Goal: Task Accomplishment & Management: Manage account settings

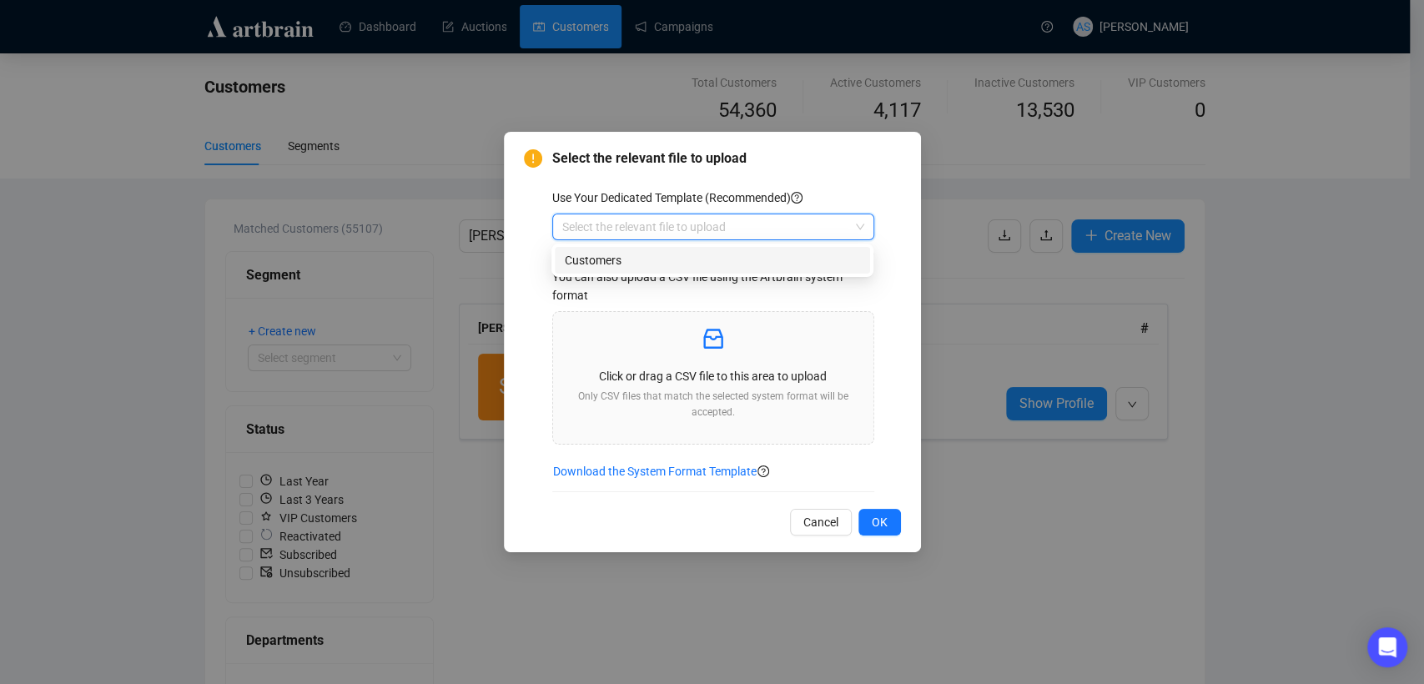
drag, startPoint x: 634, startPoint y: 272, endPoint x: 621, endPoint y: 289, distance: 21.4
click at [633, 274] on div "us_sh_X8K2FWDM Customers" at bounding box center [713, 260] width 322 height 33
click at [587, 263] on div "Customers" at bounding box center [712, 260] width 295 height 18
click at [731, 357] on div "Click or drag a CSV file to this area to upload Only CSV files that match the s…" at bounding box center [714, 377] width 294 height 105
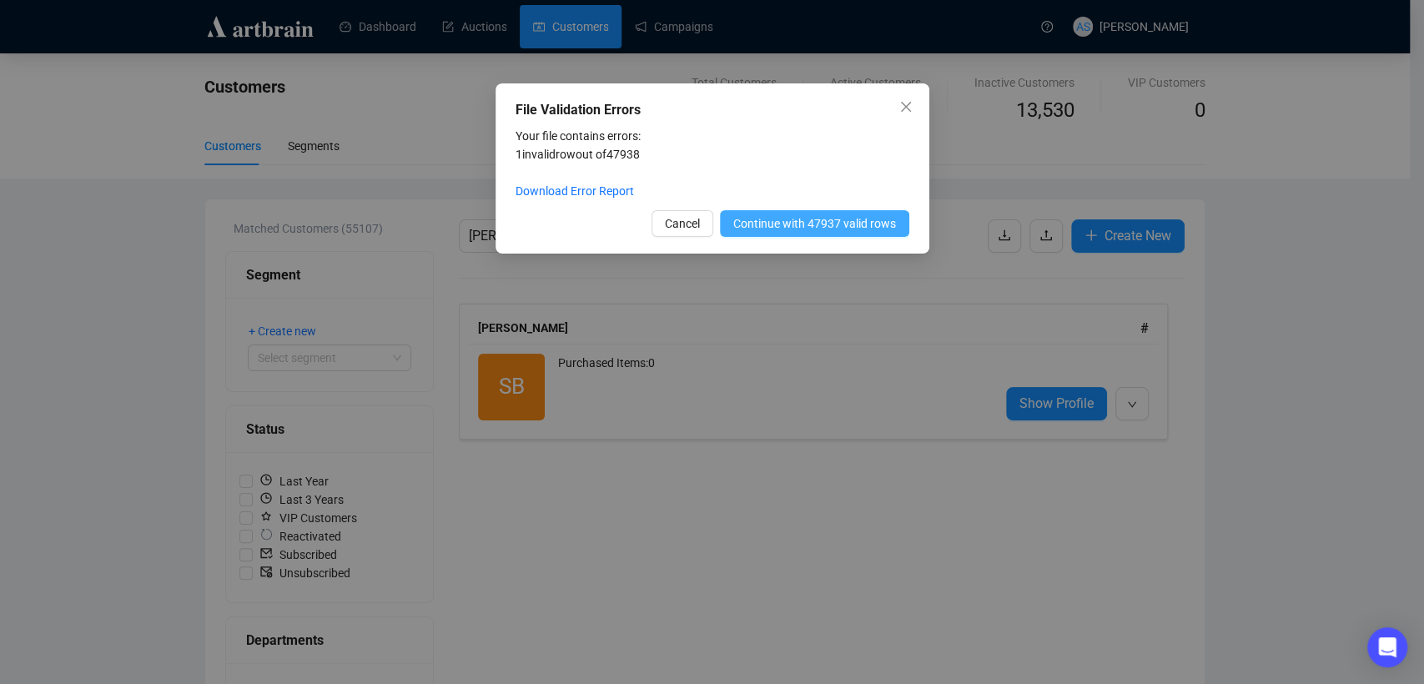
click at [789, 227] on span "Continue with 47937 valid rows" at bounding box center [814, 223] width 163 height 18
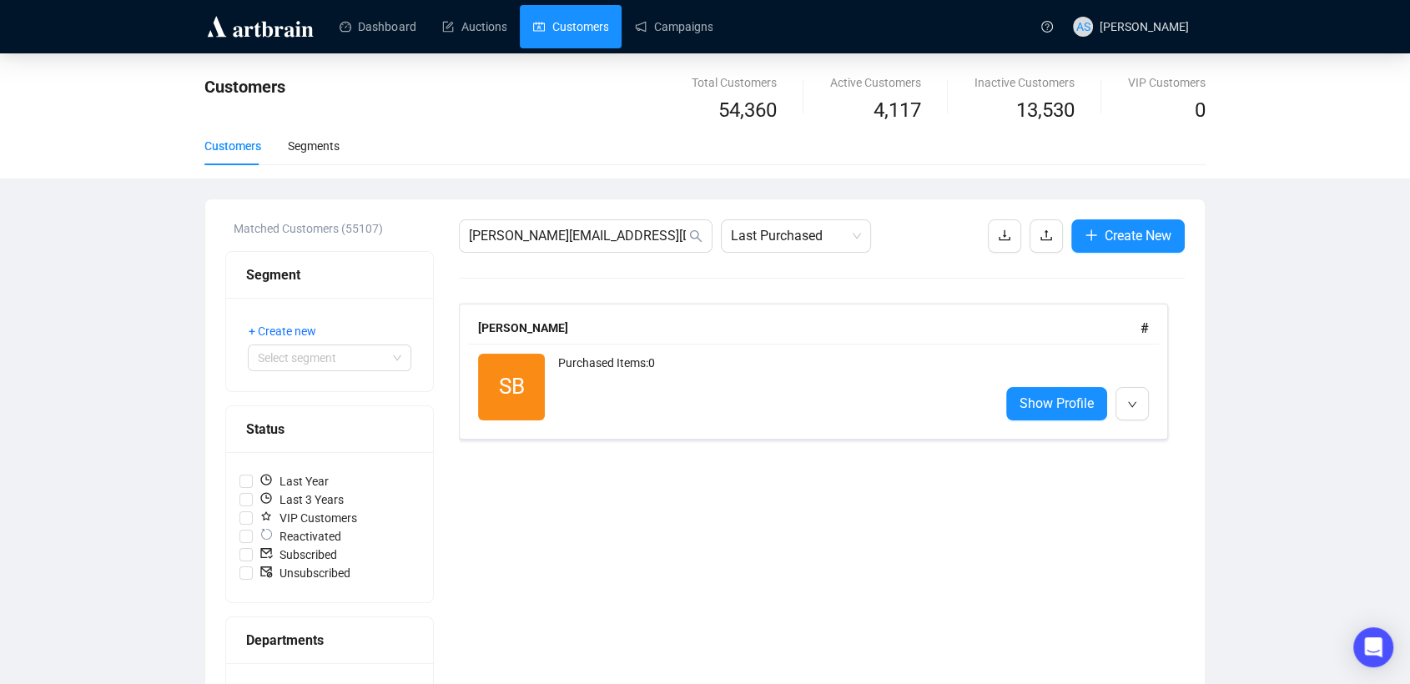
click at [567, 38] on link "Customers" at bounding box center [570, 26] width 75 height 43
click at [567, 28] on link "Customers" at bounding box center [570, 26] width 75 height 43
click at [358, 8] on link "Dashboard" at bounding box center [378, 26] width 76 height 43
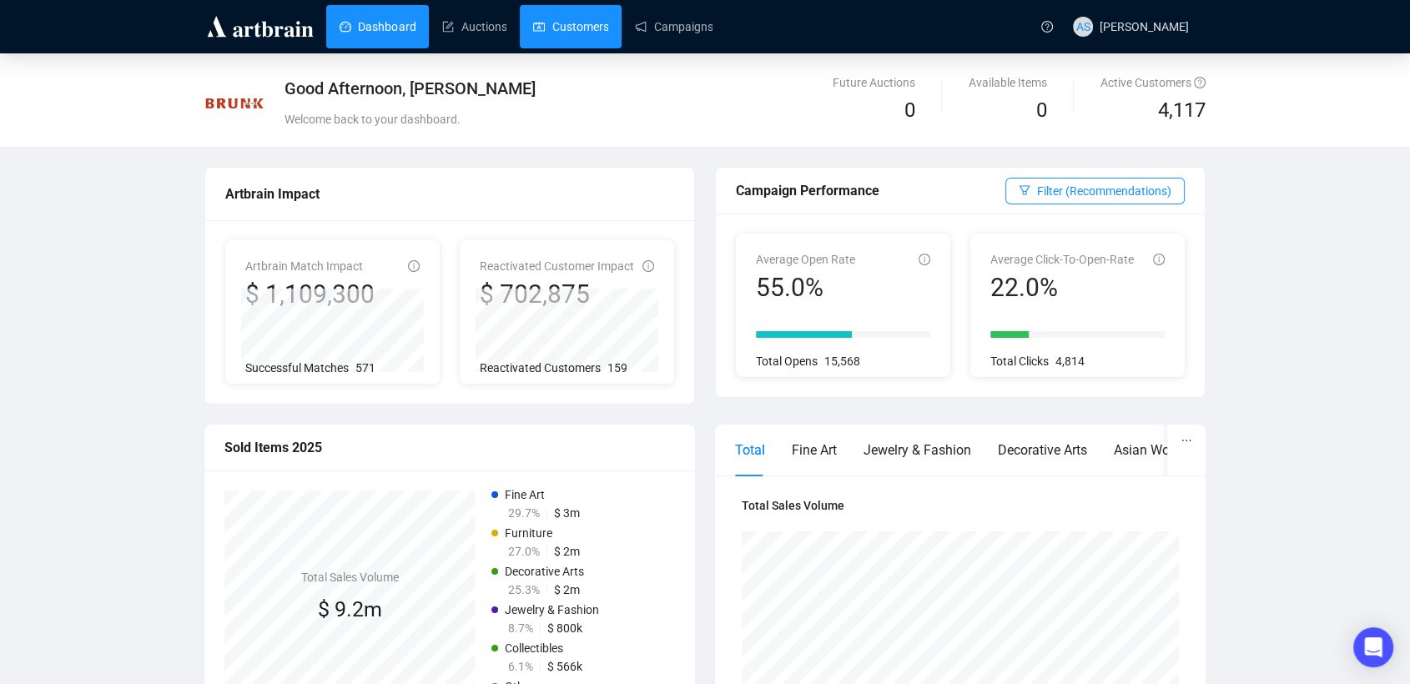
click at [574, 24] on link "Customers" at bounding box center [570, 26] width 75 height 43
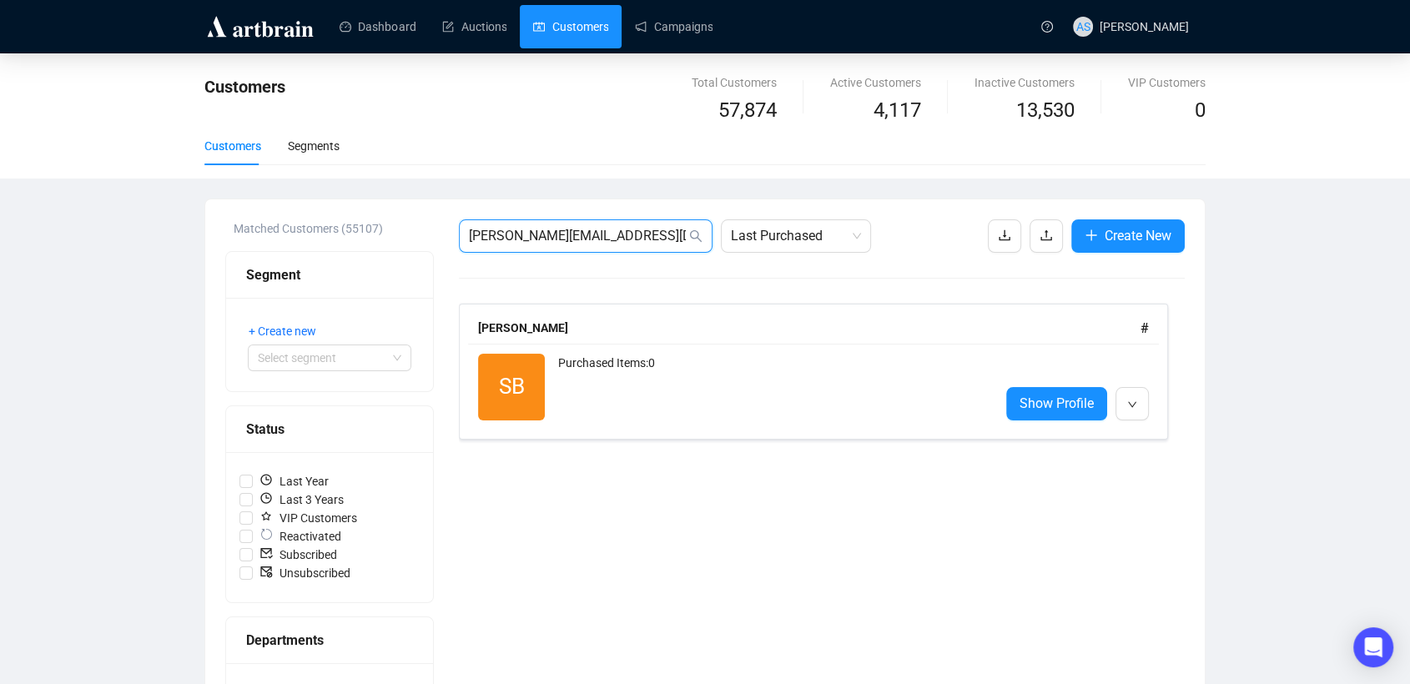
click at [613, 236] on input "[PERSON_NAME][EMAIL_ADDRESS][DOMAIN_NAME]" at bounding box center [577, 236] width 217 height 20
click at [528, 336] on div "[PERSON_NAME]" at bounding box center [809, 328] width 663 height 18
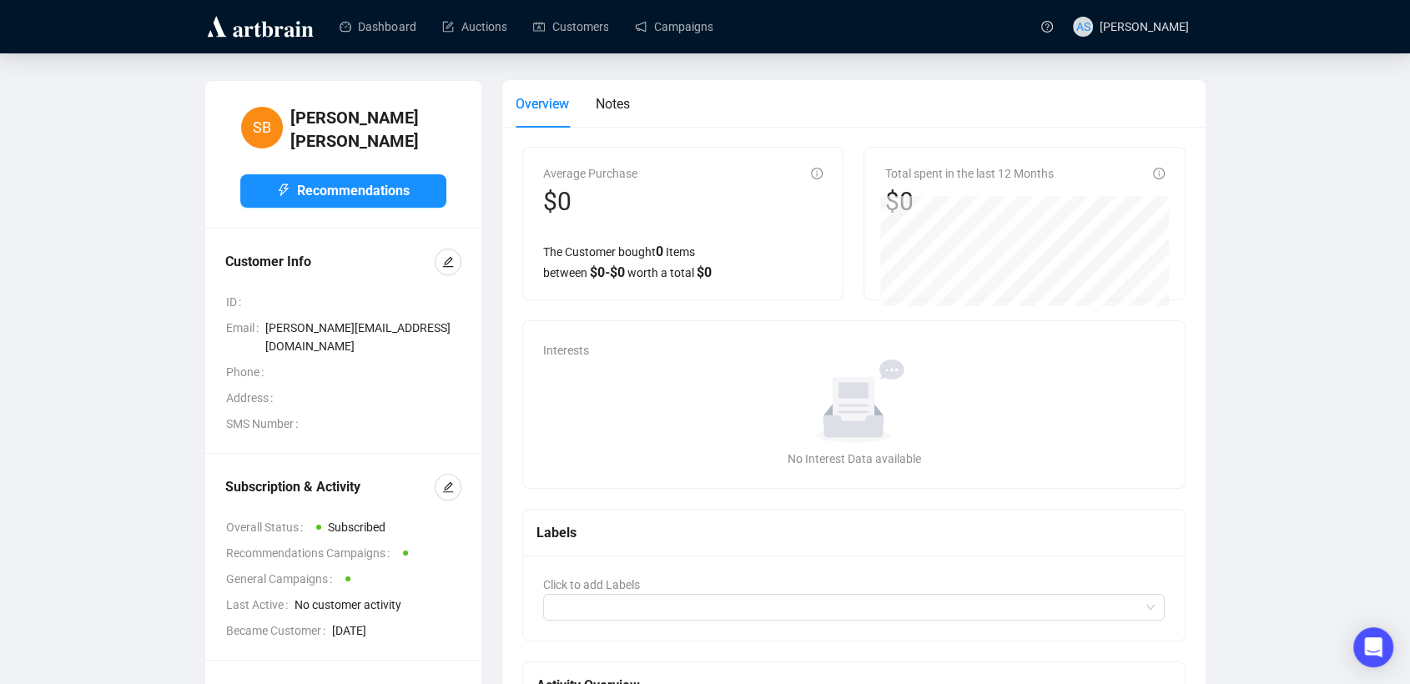
click at [70, 262] on div "SB [PERSON_NAME] Recommendations Customer Info ID Email [PERSON_NAME][EMAIL_ADD…" at bounding box center [704, 479] width 1343 height 798
click at [587, 33] on link "Customers" at bounding box center [570, 26] width 75 height 43
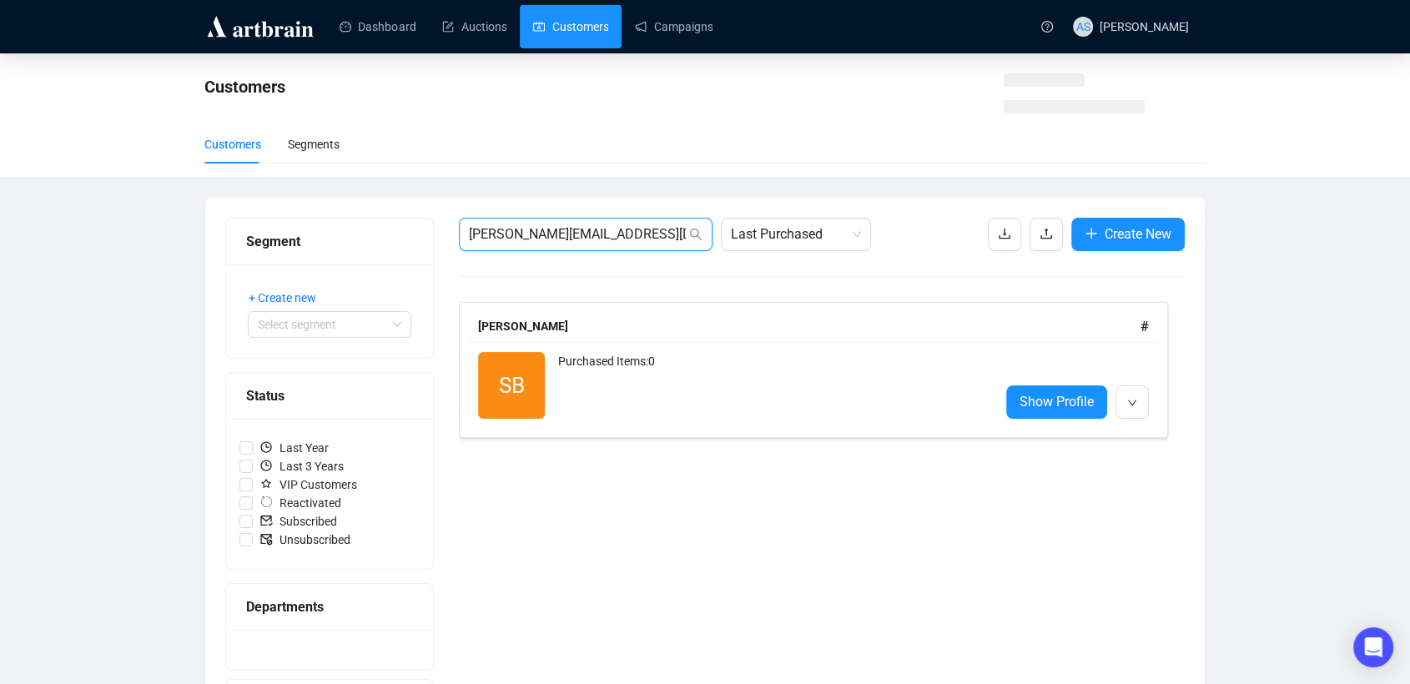
click at [328, 226] on div "Segment + Create new Select segment Status Last Year Last 3 Years VIP Customers…" at bounding box center [705, 499] width 960 height 562
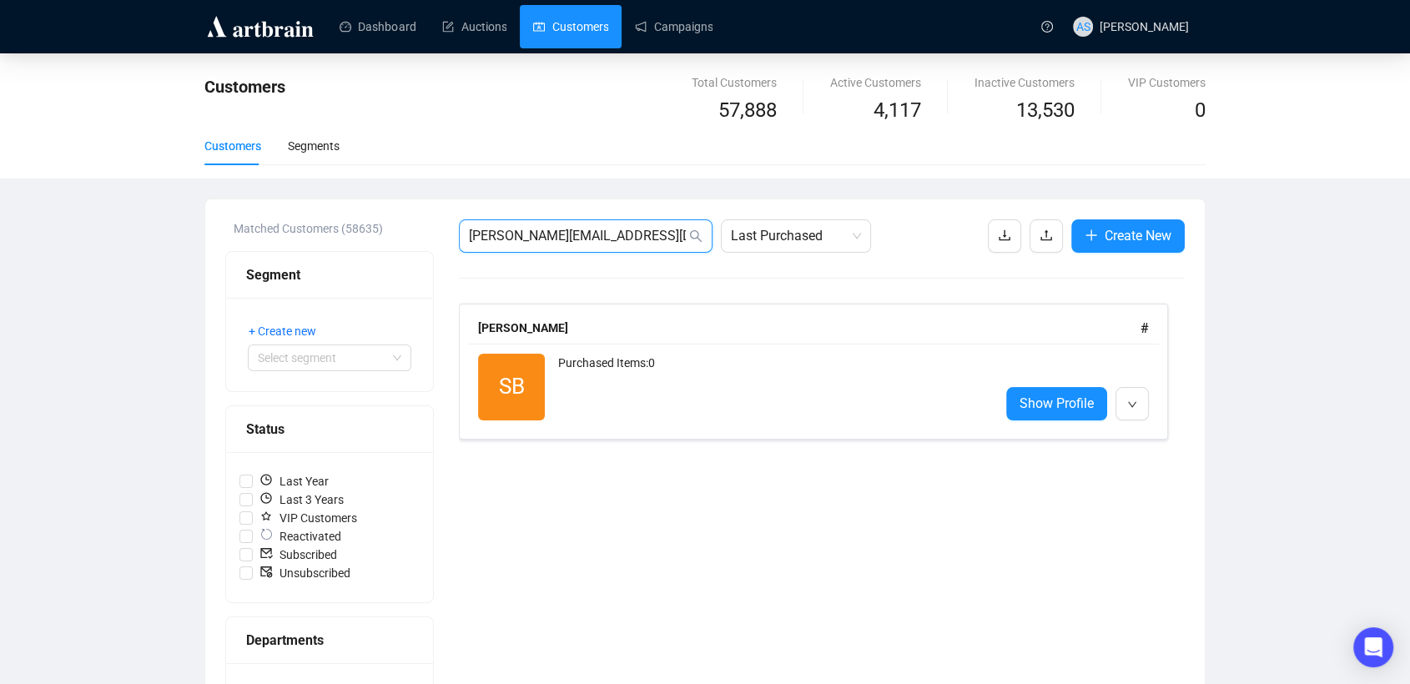
paste input "[EMAIL_ADDRESS][DOMAIN_NAME]"
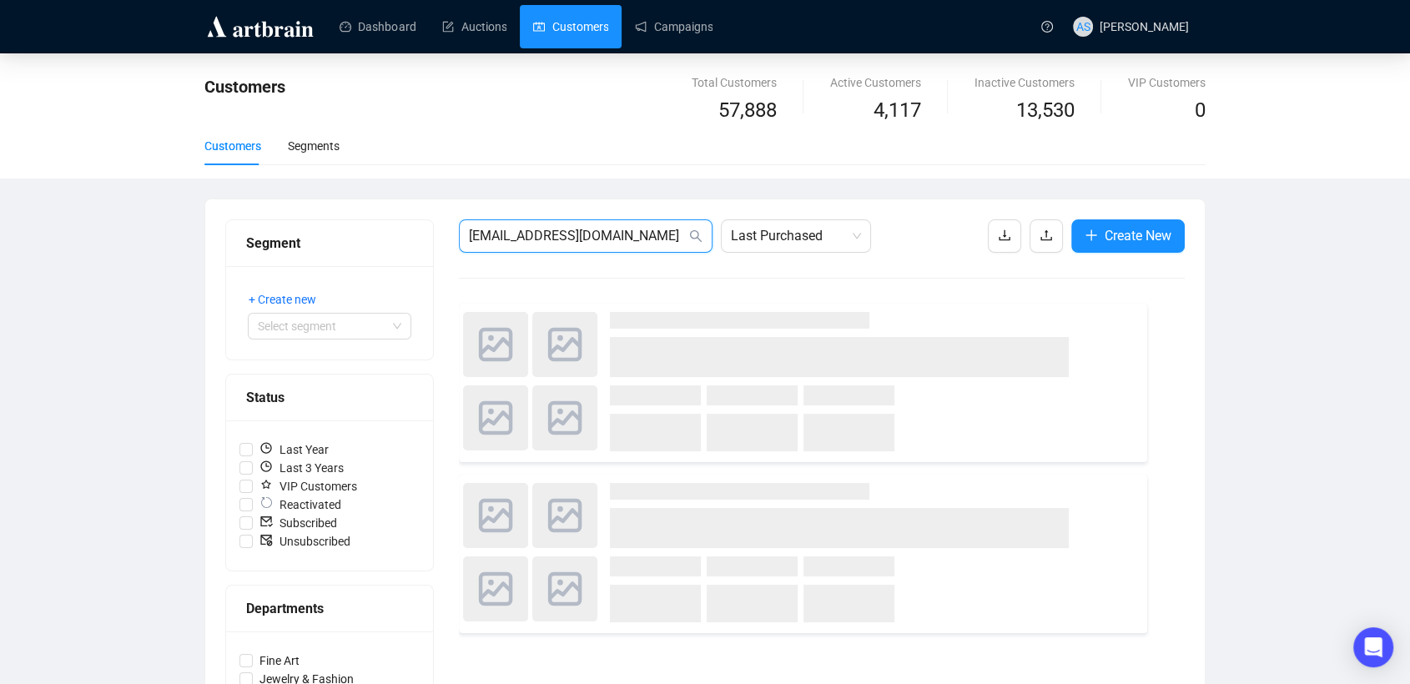
type input "[EMAIL_ADDRESS][DOMAIN_NAME]"
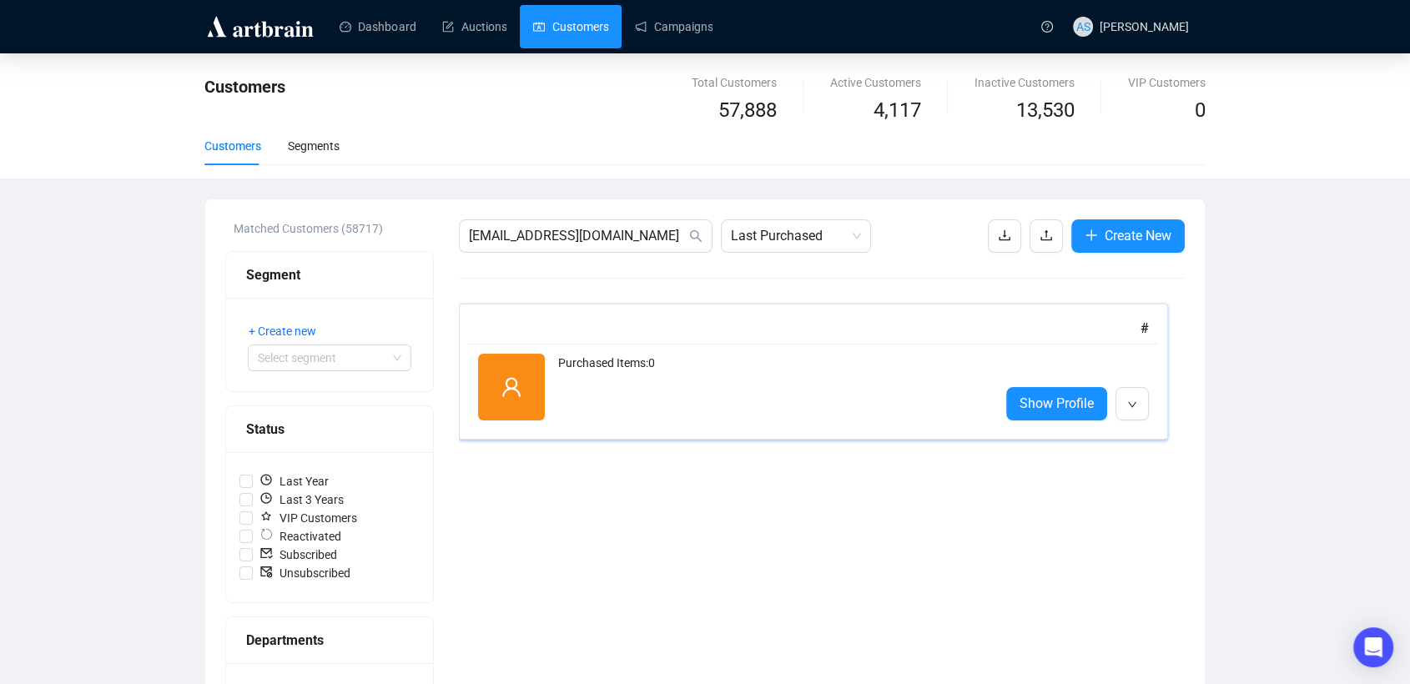
click at [863, 330] on div "#" at bounding box center [813, 328] width 671 height 21
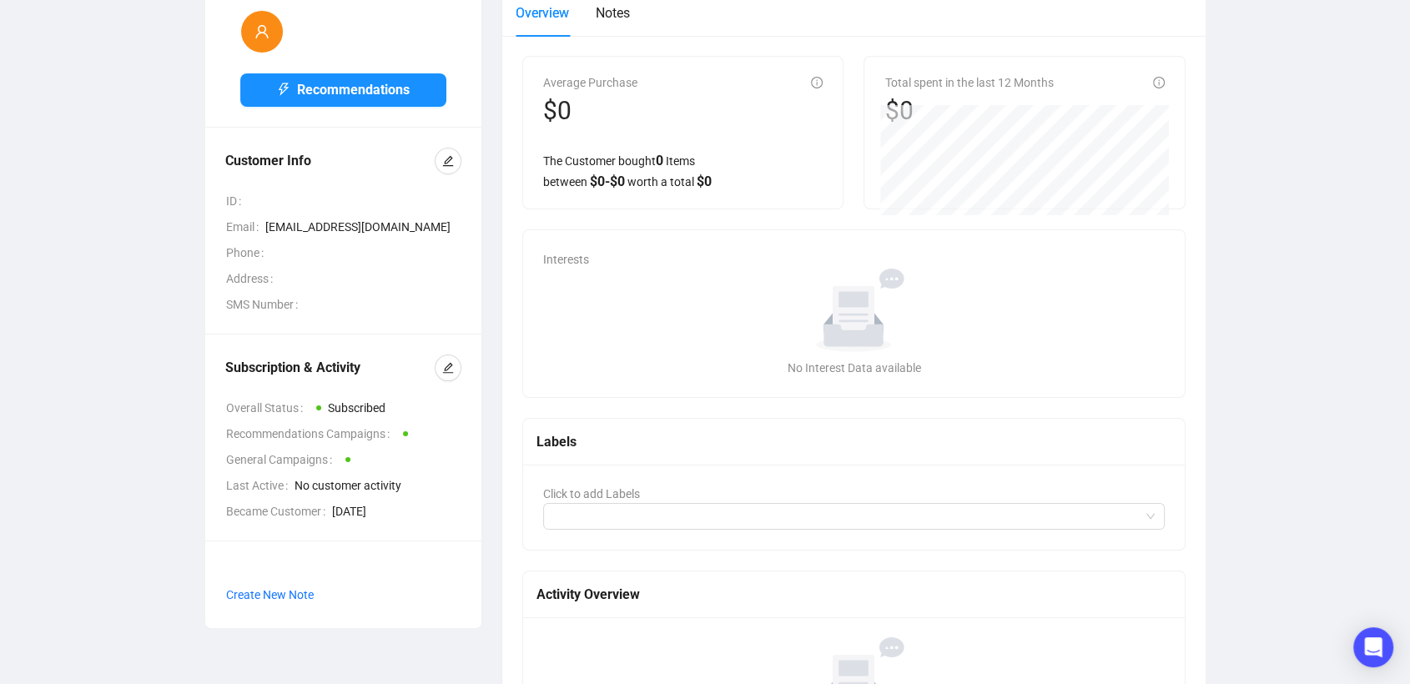
scroll to position [93, 0]
